Goal: Transaction & Acquisition: Purchase product/service

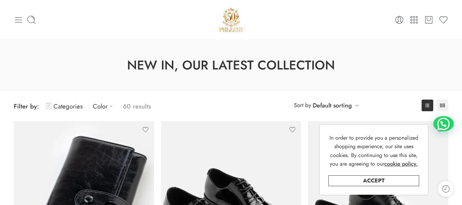
click at [16, 19] on icon at bounding box center [19, 20] width 10 height 10
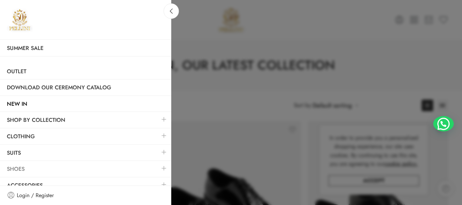
scroll to position [22, 0]
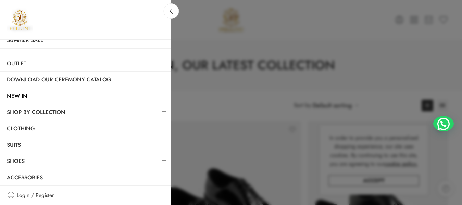
click at [160, 160] on link at bounding box center [164, 160] width 14 height 15
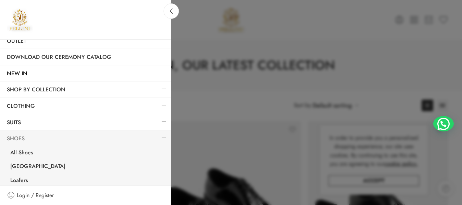
scroll to position [79, 0]
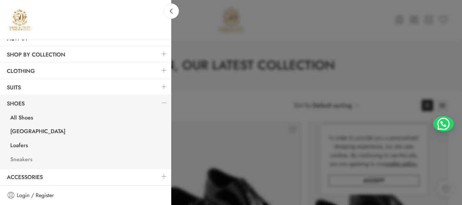
click at [25, 157] on link "Sneakers" at bounding box center [87, 160] width 168 height 14
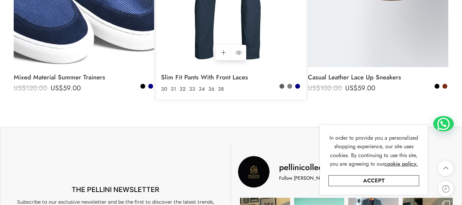
scroll to position [924, 0]
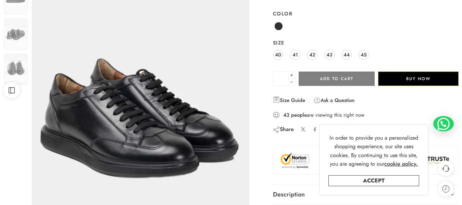
scroll to position [103, 0]
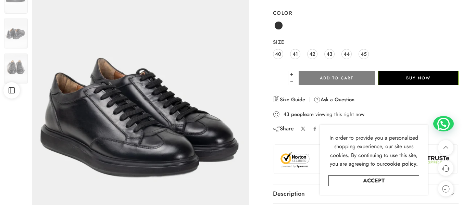
click at [337, 53] on div "40 41 42 43 44 45" at bounding box center [366, 54] width 186 height 12
click at [329, 53] on span "43" at bounding box center [329, 53] width 6 height 9
